Goal: Task Accomplishment & Management: Complete application form

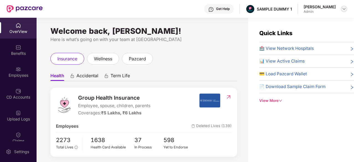
click at [347, 9] on div at bounding box center [344, 9] width 7 height 7
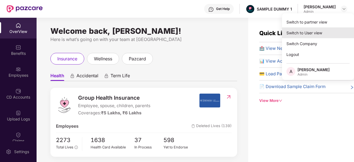
click at [304, 32] on div "Switch to User view" at bounding box center [318, 32] width 72 height 11
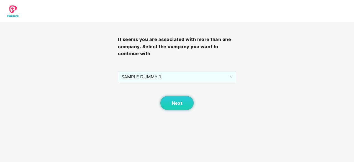
click at [219, 83] on div "Next" at bounding box center [177, 96] width 118 height 28
click at [189, 104] on button "Next" at bounding box center [177, 103] width 33 height 14
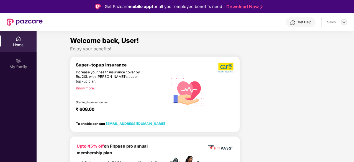
click at [347, 22] on div at bounding box center [344, 22] width 7 height 7
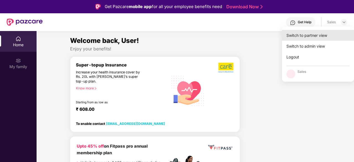
click at [326, 40] on div "Switch to partner view" at bounding box center [318, 35] width 72 height 11
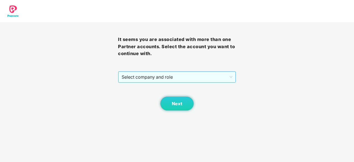
drag, startPoint x: 214, startPoint y: 83, endPoint x: 209, endPoint y: 78, distance: 7.5
click at [209, 78] on div "It seems you are associated with more than one Partner accounts. Select the acc…" at bounding box center [177, 66] width 118 height 88
click at [209, 78] on span "Select company and role" at bounding box center [177, 77] width 111 height 11
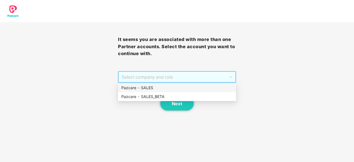
click at [197, 88] on div "Pazcare - SALES" at bounding box center [176, 88] width 111 height 6
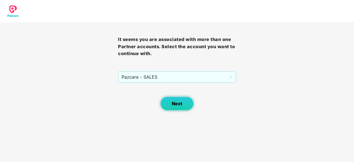
click at [185, 106] on button "Next" at bounding box center [177, 104] width 33 height 14
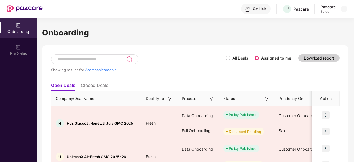
scroll to position [65, 0]
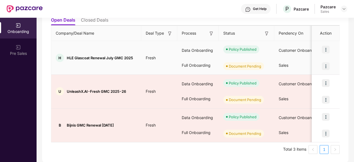
click at [327, 67] on img at bounding box center [326, 66] width 8 height 8
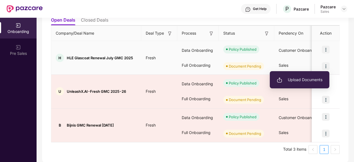
click at [317, 75] on li "Upload Documents" at bounding box center [300, 80] width 60 height 12
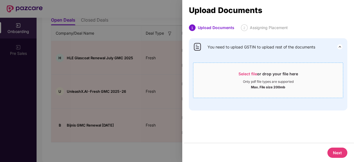
click at [242, 72] on span "Select file" at bounding box center [248, 74] width 19 height 5
click at [139, 21] on div at bounding box center [177, 81] width 354 height 162
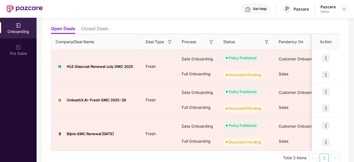
scroll to position [57, 0]
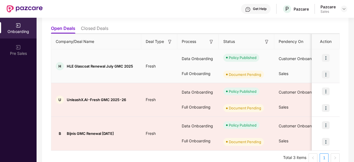
click at [329, 71] on img at bounding box center [326, 75] width 8 height 8
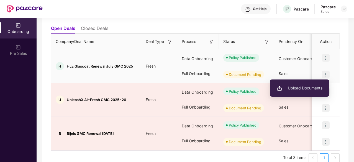
click at [301, 84] on li "Upload Documents" at bounding box center [300, 88] width 60 height 12
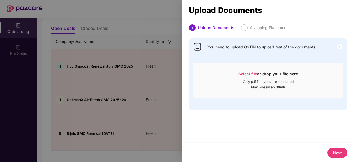
click at [251, 75] on span "Select file" at bounding box center [248, 74] width 19 height 5
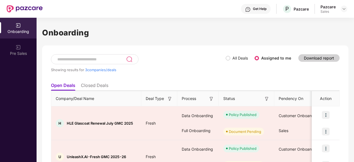
scroll to position [65, 0]
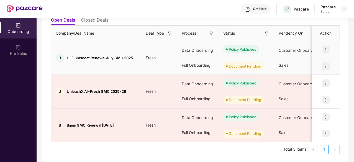
click at [324, 67] on img at bounding box center [326, 66] width 8 height 8
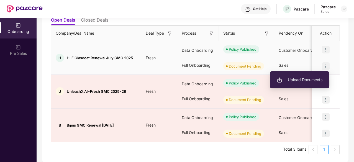
click at [310, 83] on span "Upload Documents" at bounding box center [300, 80] width 46 height 6
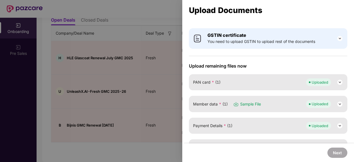
scroll to position [0, 0]
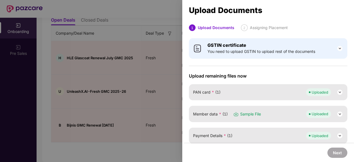
click at [127, 12] on div at bounding box center [177, 81] width 354 height 162
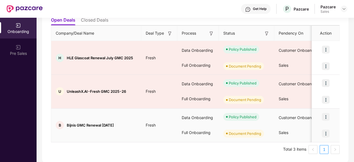
click at [327, 131] on img at bounding box center [326, 134] width 8 height 8
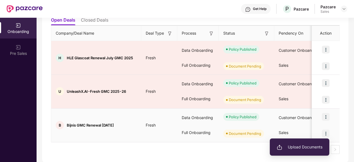
click at [308, 153] on li "Upload Documents" at bounding box center [300, 147] width 60 height 12
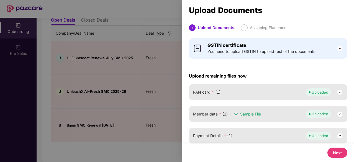
click at [308, 153] on div "Upload Documents 1 Upload Documents 2 Assigning Placement GSTIN certificate You…" at bounding box center [177, 81] width 354 height 162
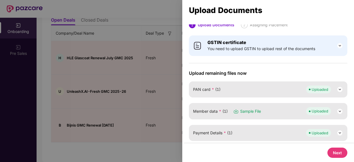
click at [350, 72] on div "GSTIN certificate You need to upload GSTIN to upload rest of the documents Uplo…" at bounding box center [268, 88] width 172 height 112
click at [172, 11] on div at bounding box center [177, 81] width 354 height 162
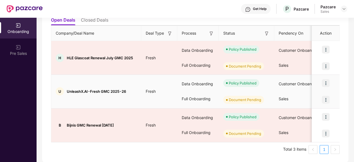
click at [327, 101] on img at bounding box center [326, 100] width 8 height 8
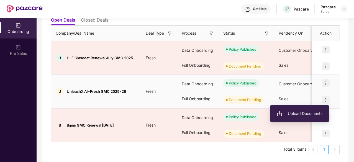
click at [308, 112] on span "Upload Documents" at bounding box center [300, 114] width 46 height 6
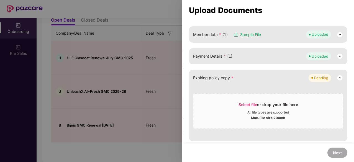
scroll to position [0, 0]
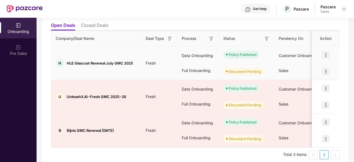
scroll to position [63, 0]
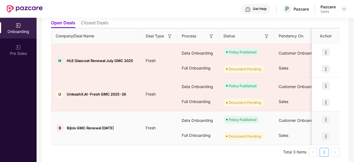
click at [325, 136] on img at bounding box center [326, 137] width 8 height 8
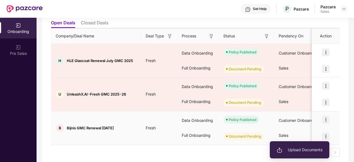
click at [304, 152] on span "Upload Documents" at bounding box center [300, 150] width 46 height 6
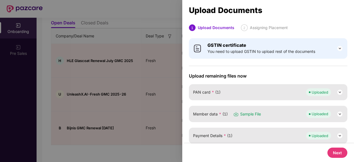
scroll to position [3, 0]
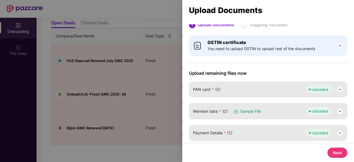
click at [331, 152] on button "Next" at bounding box center [338, 153] width 20 height 10
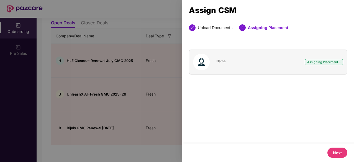
scroll to position [0, 0]
click at [331, 152] on button "Next" at bounding box center [338, 153] width 20 height 10
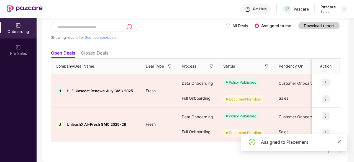
scroll to position [32, 0]
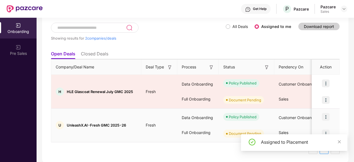
click at [327, 133] on img at bounding box center [326, 134] width 8 height 8
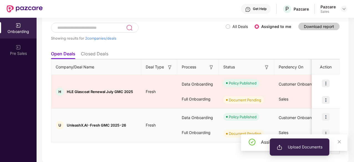
click at [307, 145] on span "Upload Documents" at bounding box center [300, 147] width 46 height 6
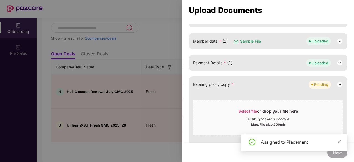
scroll to position [80, 0]
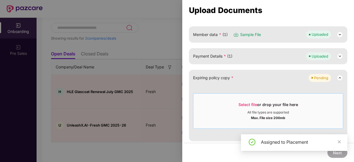
click at [252, 102] on span "Select file" at bounding box center [248, 104] width 19 height 5
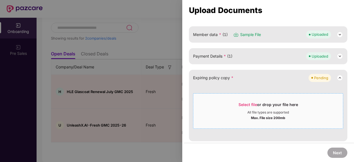
click at [244, 102] on span "Select file" at bounding box center [248, 104] width 19 height 5
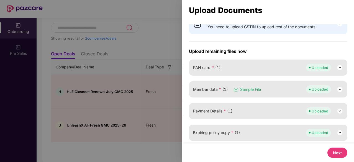
click at [341, 132] on img at bounding box center [340, 133] width 7 height 7
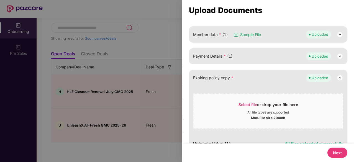
scroll to position [121, 0]
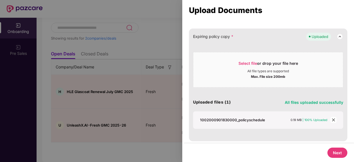
click at [332, 118] on icon "close" at bounding box center [334, 120] width 4 height 4
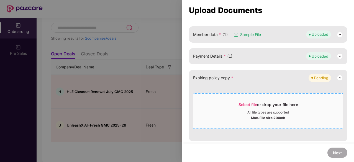
click at [254, 105] on span "Select file" at bounding box center [248, 104] width 19 height 5
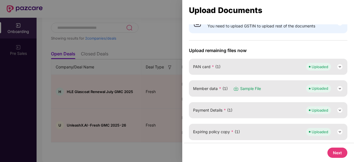
scroll to position [25, 0]
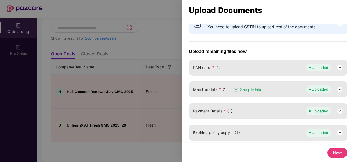
click at [339, 153] on button "Next" at bounding box center [338, 153] width 20 height 10
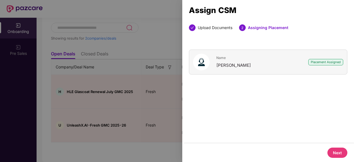
click at [339, 153] on button "Next" at bounding box center [338, 153] width 20 height 10
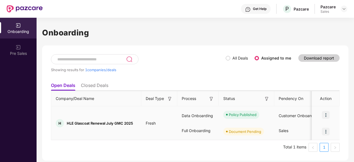
click at [328, 134] on img at bounding box center [326, 132] width 8 height 8
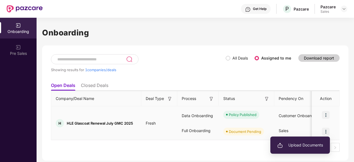
click at [308, 144] on span "Upload Documents" at bounding box center [301, 145] width 46 height 6
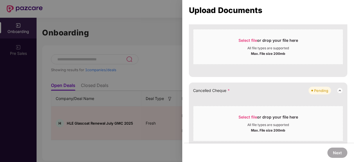
scroll to position [298, 0]
click at [253, 115] on span "Select file" at bounding box center [248, 117] width 19 height 5
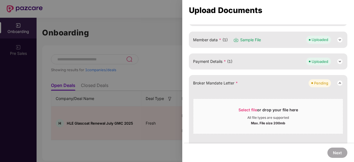
scroll to position [73, 0]
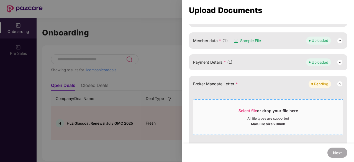
click at [246, 110] on span "Select file" at bounding box center [248, 110] width 19 height 5
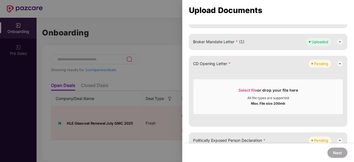
scroll to position [200, 0]
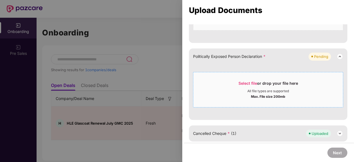
click at [240, 79] on span "Select file or drop your file here All file types are supported Max. File size …" at bounding box center [269, 90] width 150 height 27
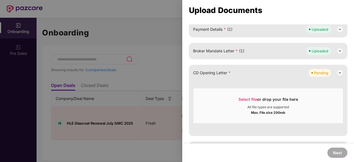
scroll to position [105, 0]
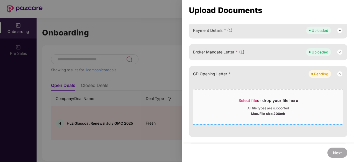
click at [246, 99] on span "Select file" at bounding box center [248, 100] width 19 height 5
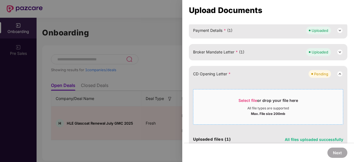
scroll to position [90, 0]
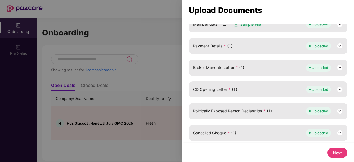
click at [339, 152] on button "Next" at bounding box center [338, 153] width 20 height 10
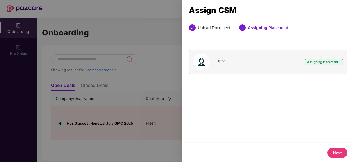
scroll to position [0, 0]
click at [339, 152] on button "Next" at bounding box center [338, 153] width 20 height 10
